Goal: Transaction & Acquisition: Download file/media

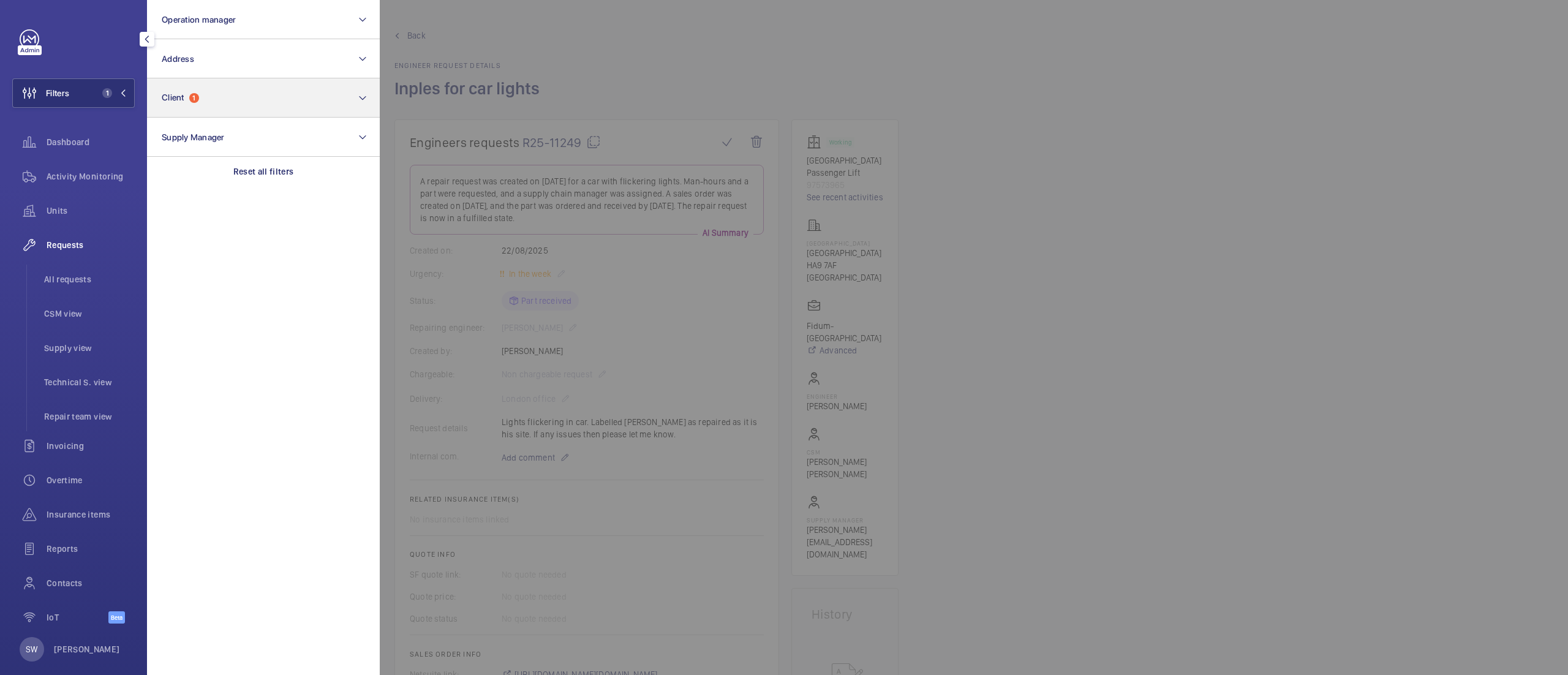
click at [262, 174] on p "Reset all filters" at bounding box center [264, 171] width 61 height 12
click at [230, 88] on button "Client" at bounding box center [263, 98] width 233 height 39
type input "cresta"
click at [270, 175] on span "Cresta House (Luton) Limited" at bounding box center [264, 177] width 168 height 12
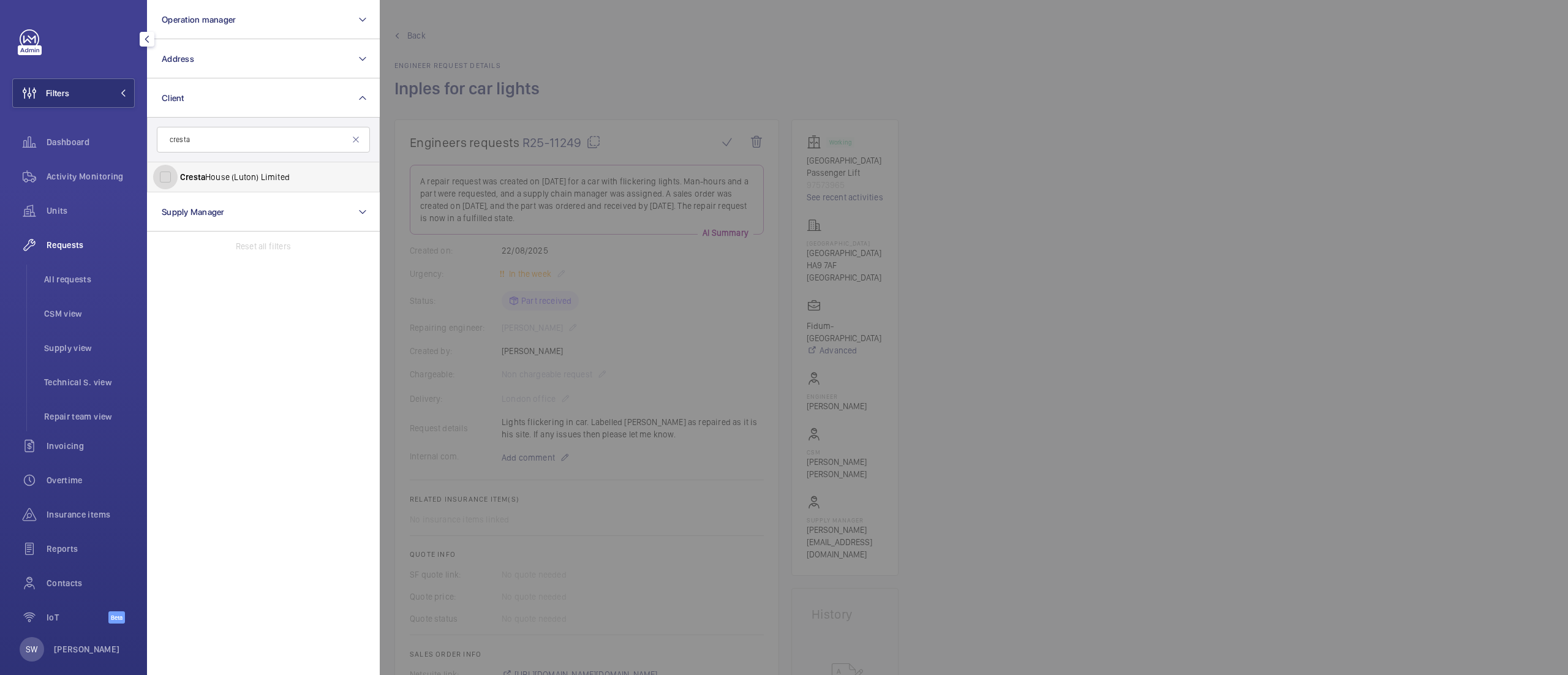
click at [177, 175] on input "Cresta House (Luton) Limited" at bounding box center [165, 177] width 24 height 24
checkbox input "true"
click at [103, 175] on span "Activity Monitoring" at bounding box center [90, 177] width 88 height 12
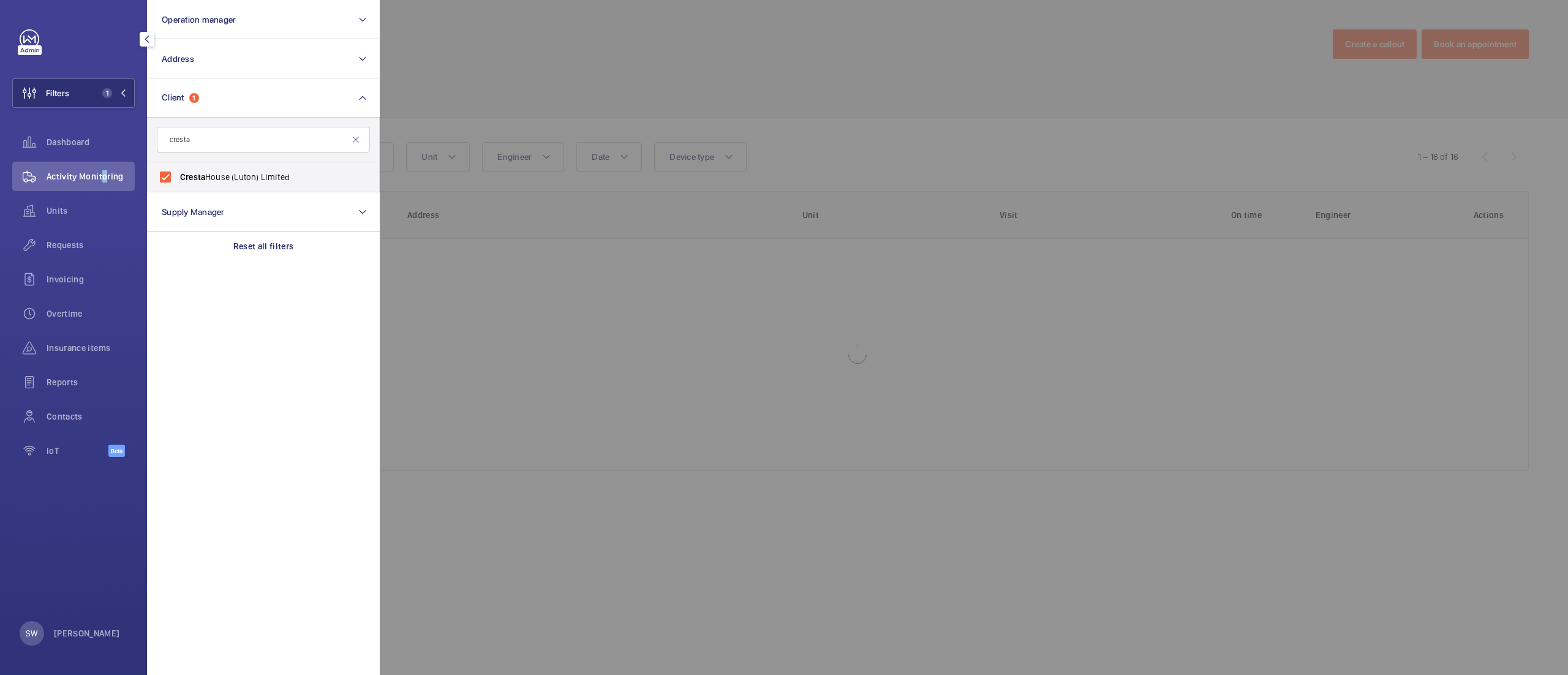
click at [792, 43] on div at bounding box center [1163, 337] width 1568 height 675
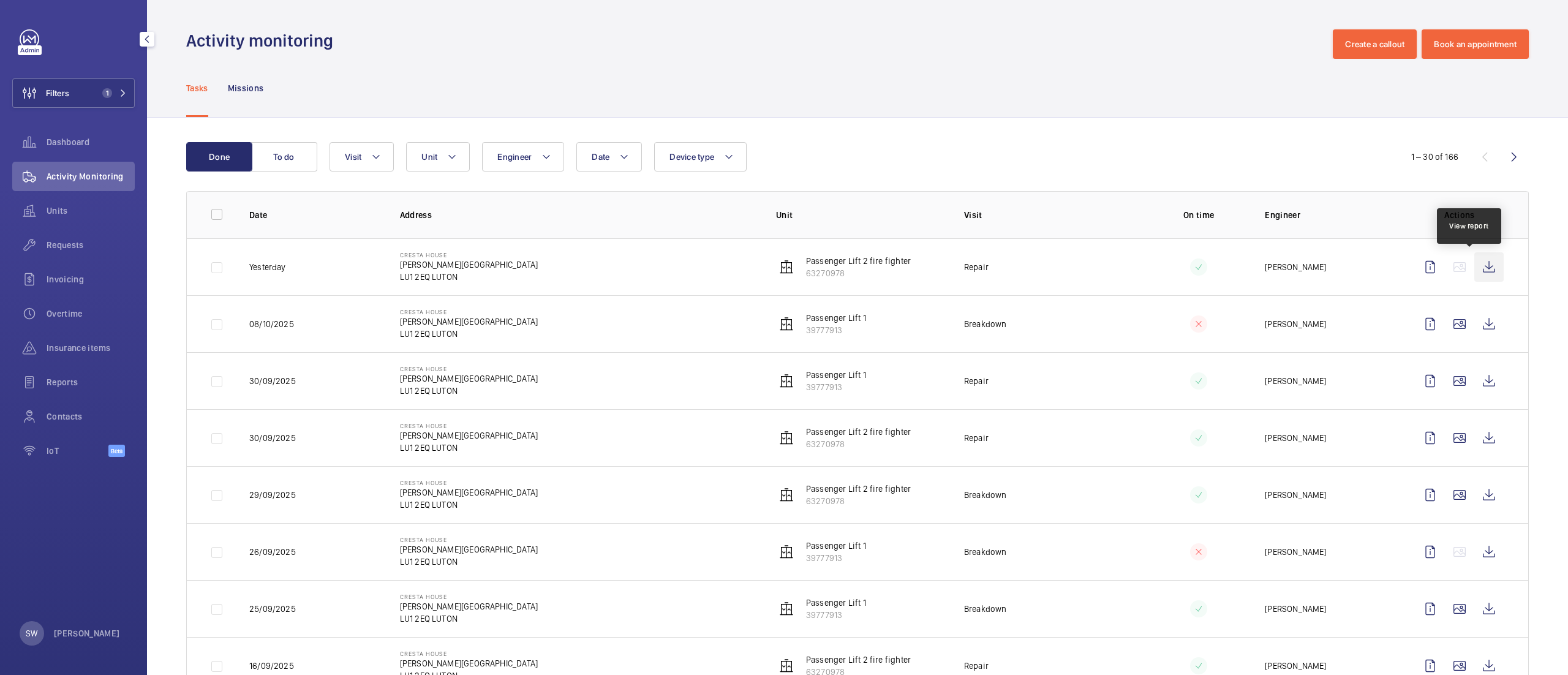
click at [1474, 267] on wm-front-icon-button at bounding box center [1488, 267] width 30 height 30
click at [81, 212] on span "Units" at bounding box center [90, 211] width 88 height 12
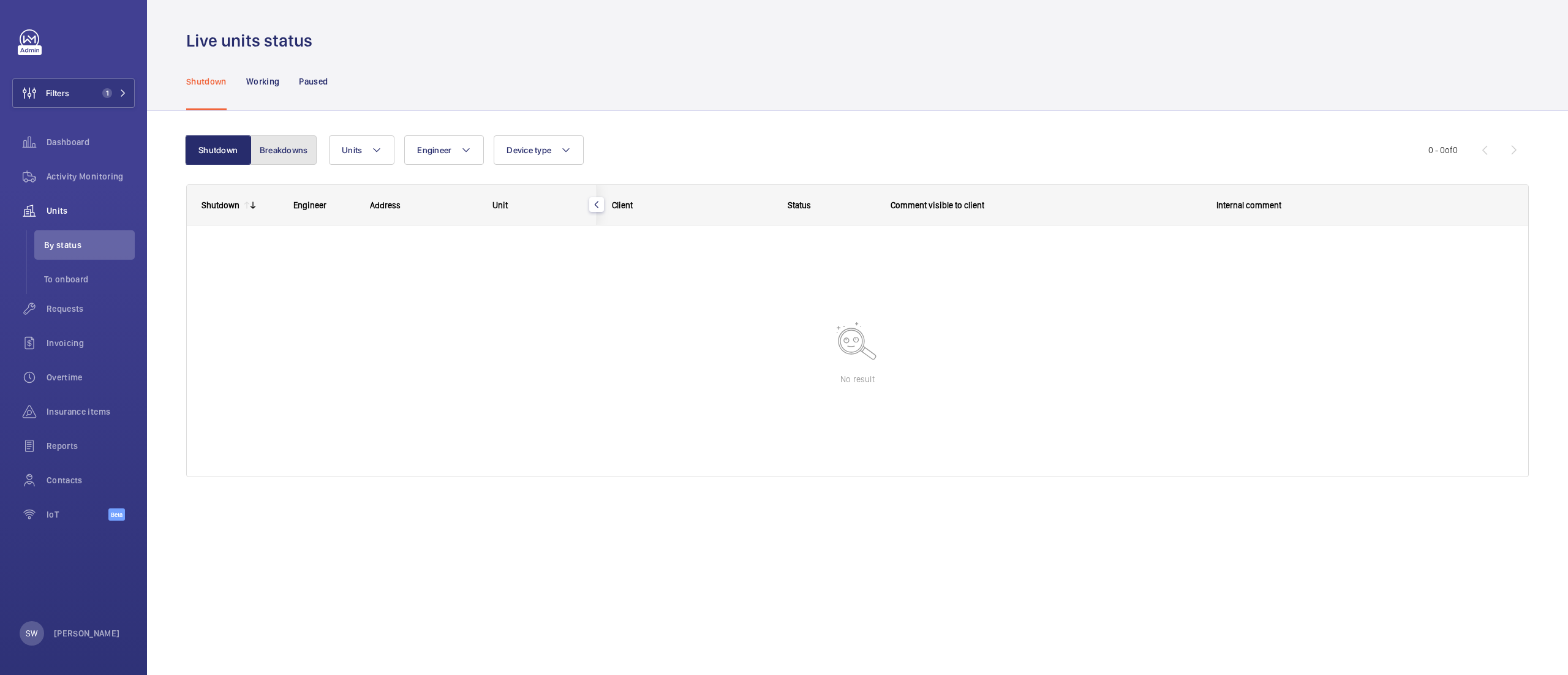
click at [274, 149] on button "Breakdowns" at bounding box center [283, 150] width 66 height 30
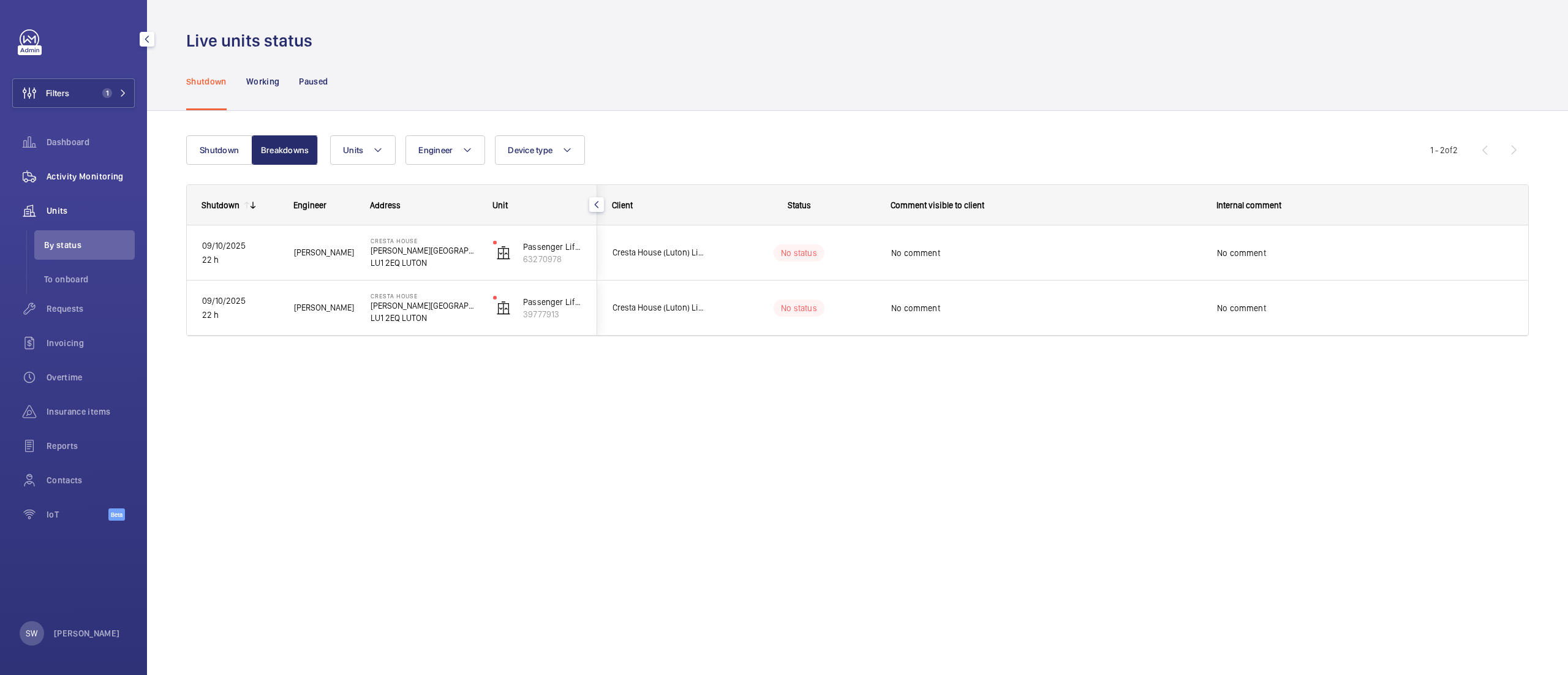
click at [115, 180] on span "Activity Monitoring" at bounding box center [90, 177] width 88 height 12
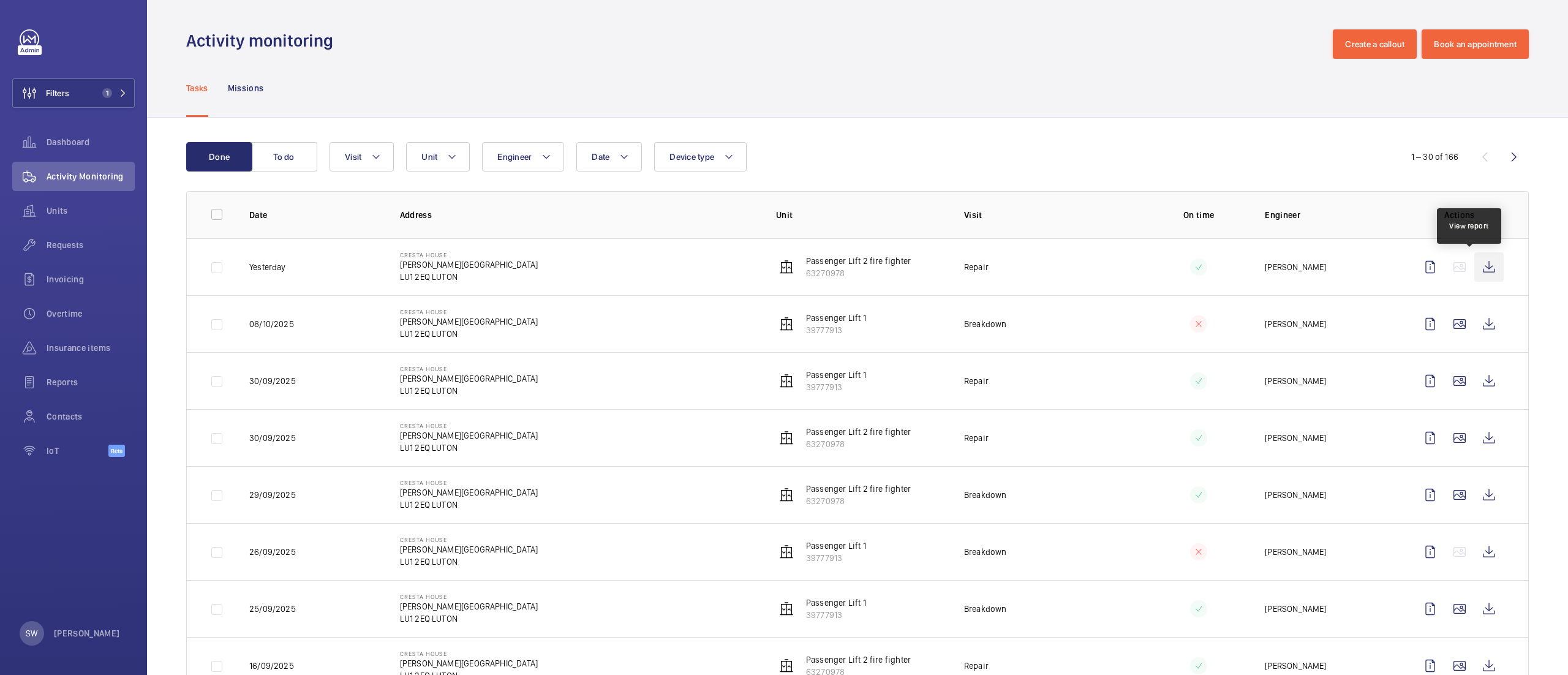
click at [1474, 258] on wm-front-icon-button at bounding box center [1488, 267] width 30 height 30
